Goal: Share content

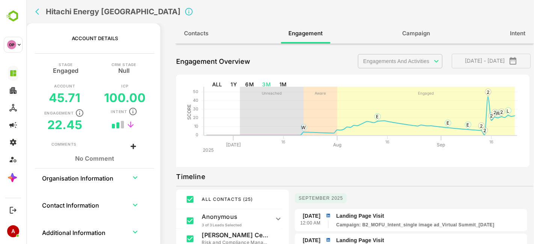
scroll to position [655, 0]
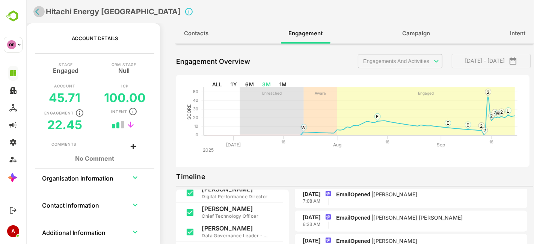
click at [37, 8] on icon "back" at bounding box center [39, 12] width 8 height 8
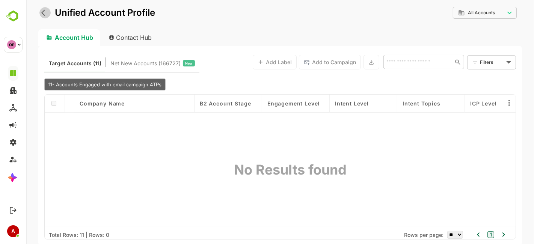
click at [44, 17] on icon "back" at bounding box center [45, 13] width 8 height 8
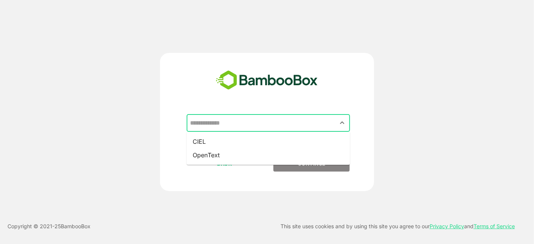
click at [310, 124] on input "text" at bounding box center [268, 123] width 160 height 14
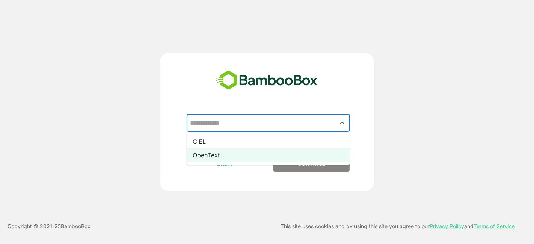
click at [288, 157] on li "OpenText" at bounding box center [268, 155] width 163 height 14
type input "********"
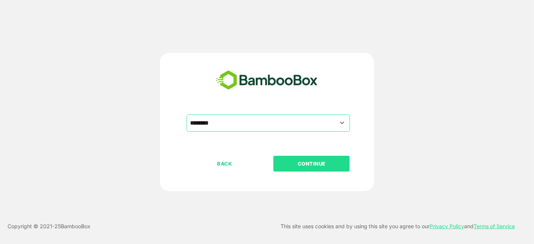
click at [289, 159] on button "CONTINUE" at bounding box center [312, 164] width 76 height 16
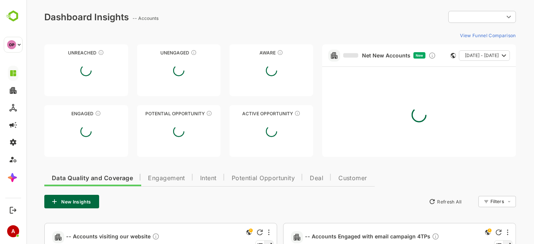
type input "**********"
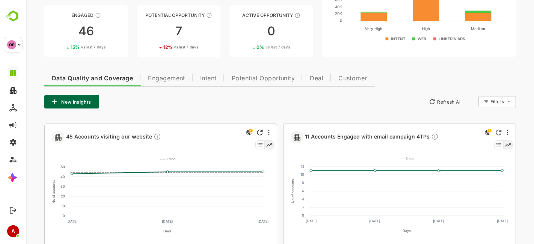
scroll to position [100, 0]
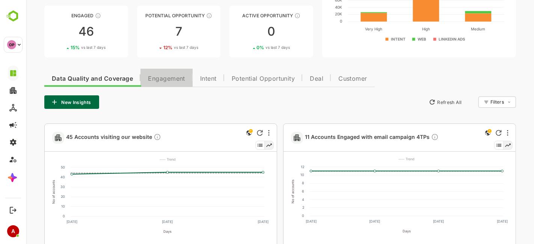
click at [175, 83] on button "Engagement" at bounding box center [166, 78] width 52 height 18
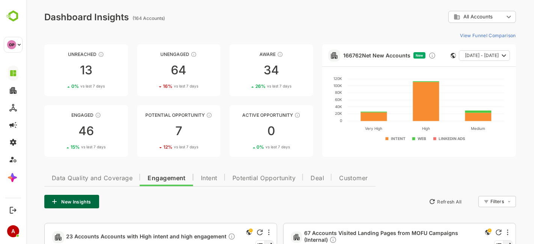
scroll to position [132, 0]
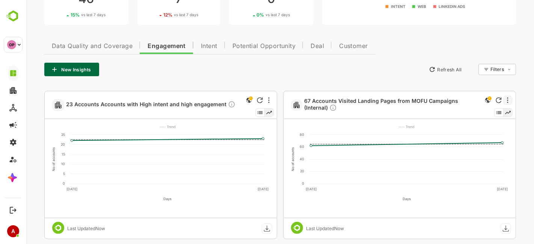
click at [508, 99] on div at bounding box center [507, 100] width 9 height 9
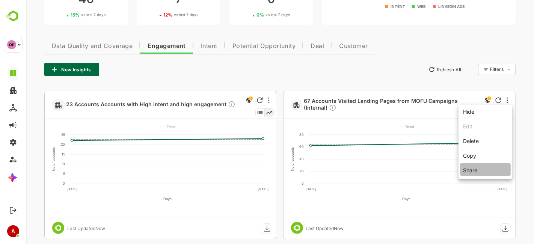
click at [469, 169] on li "Share" at bounding box center [485, 169] width 51 height 12
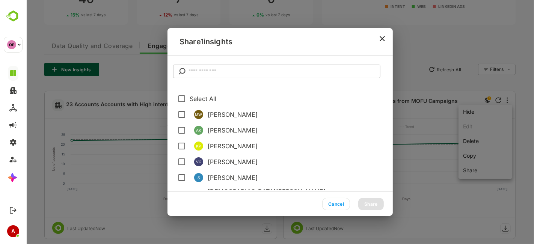
click at [253, 73] on input "text" at bounding box center [284, 72] width 192 height 14
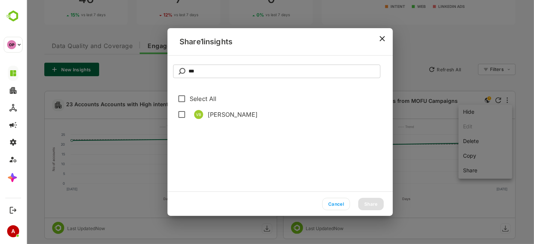
type input "***"
click at [374, 204] on button "Share" at bounding box center [371, 204] width 26 height 12
